Goal: Register for event/course

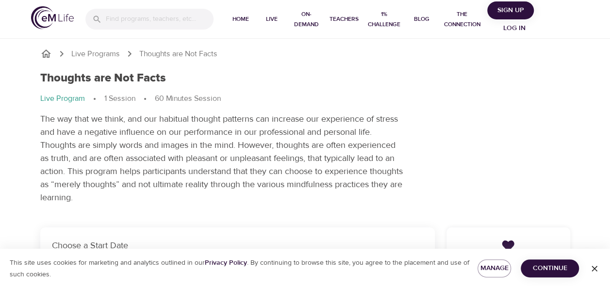
click at [549, 270] on span "Continue" at bounding box center [549, 269] width 43 height 12
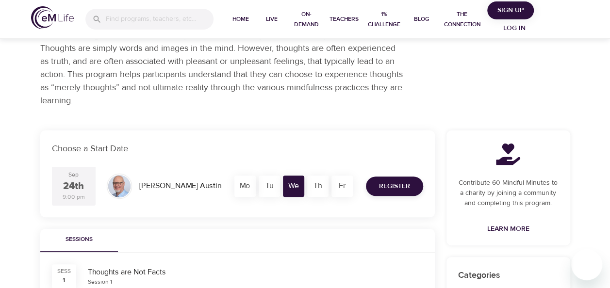
scroll to position [146, 0]
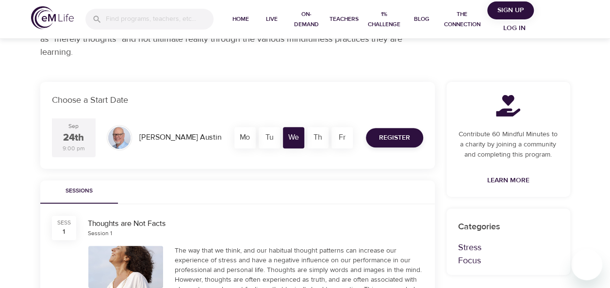
click at [319, 142] on div "Th" at bounding box center [317, 137] width 21 height 21
click at [321, 138] on div "Th" at bounding box center [317, 137] width 21 height 21
drag, startPoint x: 321, startPoint y: 138, endPoint x: 322, endPoint y: 172, distance: 34.0
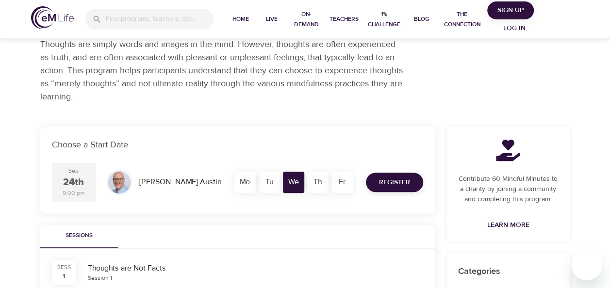
scroll to position [86, 0]
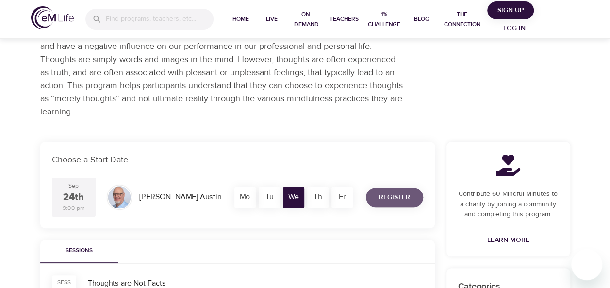
click at [388, 196] on span "Register" at bounding box center [394, 198] width 31 height 12
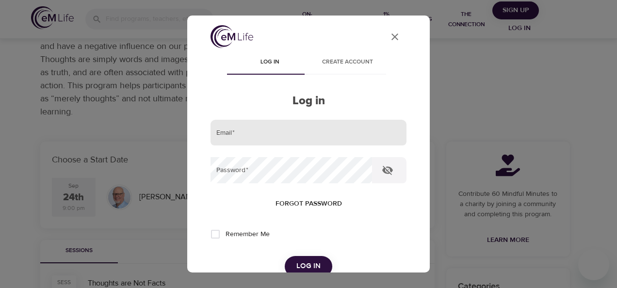
click at [258, 137] on input "email" at bounding box center [309, 133] width 196 height 26
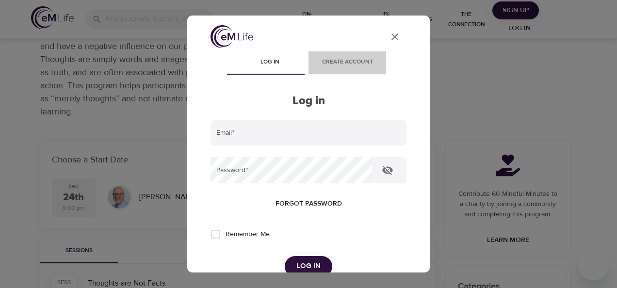
click at [335, 60] on span "Create account" at bounding box center [347, 62] width 66 height 10
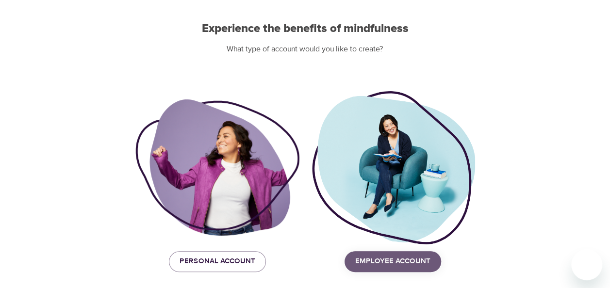
click at [398, 260] on span "Employee Account" at bounding box center [392, 261] width 75 height 13
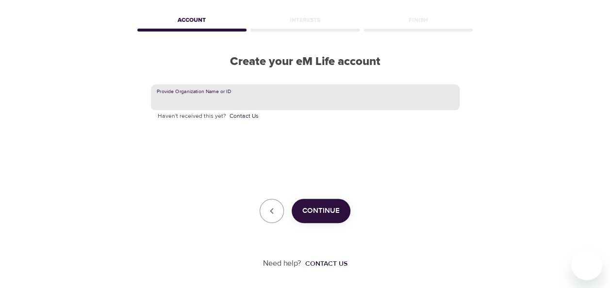
click at [239, 96] on input "text" at bounding box center [305, 97] width 309 height 26
type input "Cristina Guede Sáez"
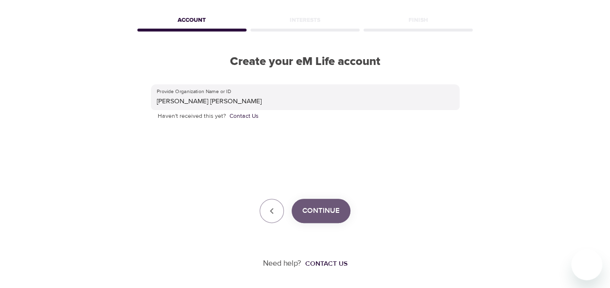
click at [319, 213] on span "Continue" at bounding box center [320, 211] width 37 height 13
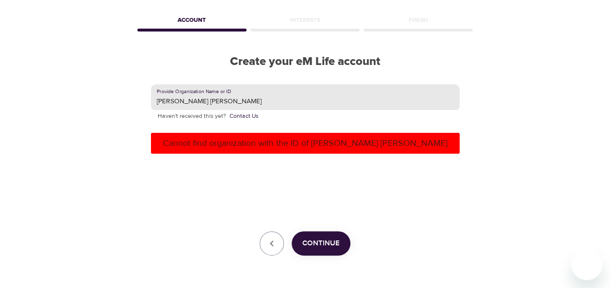
drag, startPoint x: 219, startPoint y: 102, endPoint x: 143, endPoint y: 99, distance: 76.3
click at [143, 99] on div "Provide Organization Name or ID Cristina Guede Sáez Haven't received this yet? …" at bounding box center [305, 170] width 340 height 203
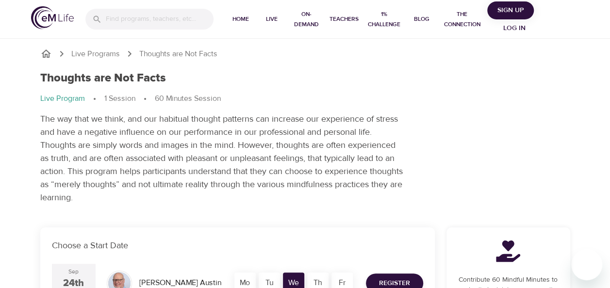
click at [492, 133] on div "Thoughts are Not Facts Live Program 1 Session 60 Minutes Session The way that w…" at bounding box center [305, 138] width 542 height 145
